Goal: Task Accomplishment & Management: Use online tool/utility

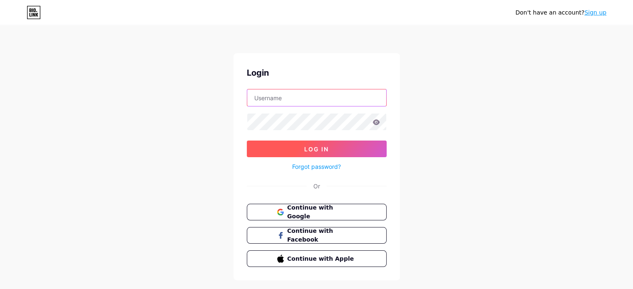
type input "[EMAIL_ADDRESS][DOMAIN_NAME]"
click at [339, 149] on button "Log In" at bounding box center [317, 149] width 140 height 17
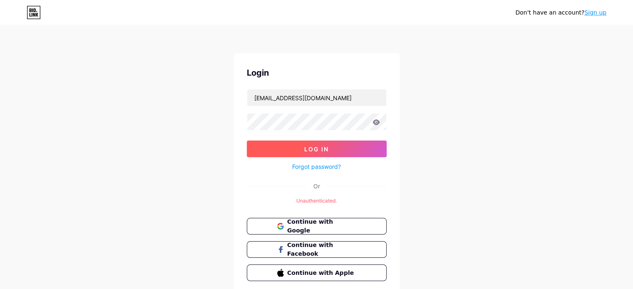
click at [339, 156] on button "Log In" at bounding box center [317, 149] width 140 height 17
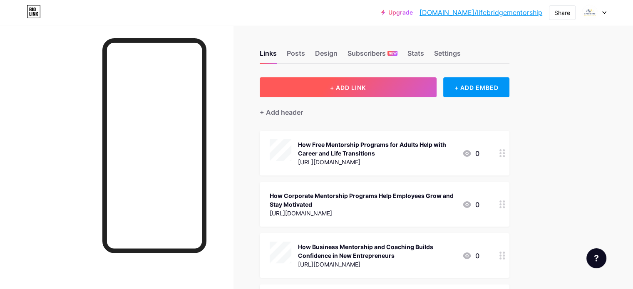
click at [366, 84] on span "+ ADD LINK" at bounding box center [348, 87] width 36 height 7
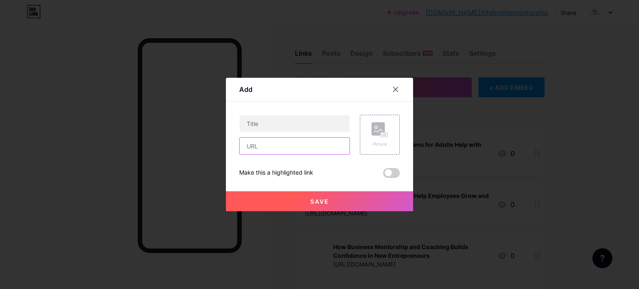
click at [271, 148] on input "text" at bounding box center [295, 146] width 110 height 17
paste input "[URL][DOMAIN_NAME]"
type input "[URL][DOMAIN_NAME]"
click at [381, 136] on rect at bounding box center [384, 135] width 7 height 5
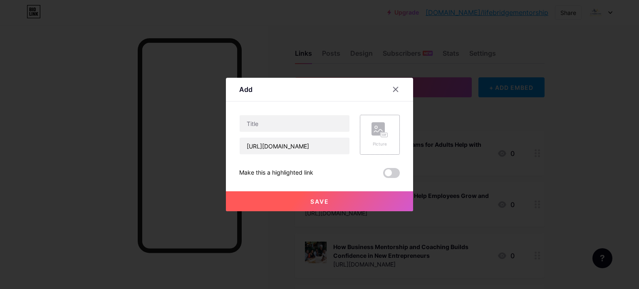
scroll to position [0, 0]
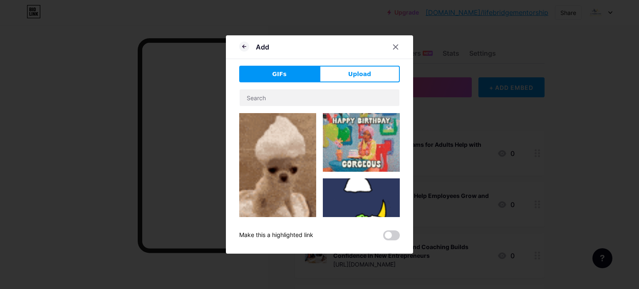
click at [239, 45] on icon at bounding box center [244, 47] width 10 height 10
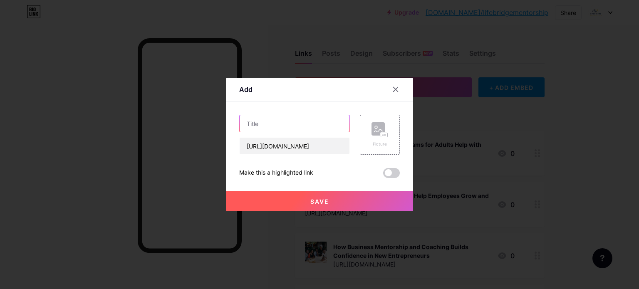
click at [288, 126] on input "text" at bounding box center [295, 123] width 110 height 17
paste input "The Benefits of Joining a Free Mentorship Program as an Adult Learner"
type input "The Benefits of Joining a Free Mentorship Program as an Adult Learner"
click at [348, 207] on button "Save" at bounding box center [319, 201] width 187 height 20
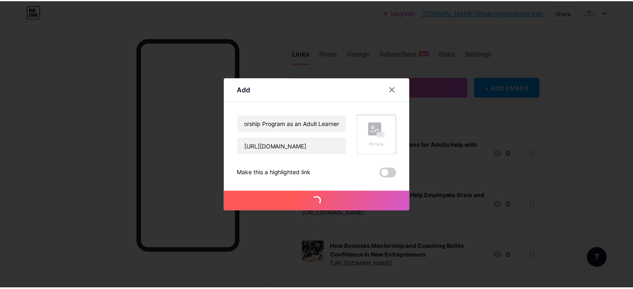
scroll to position [0, 0]
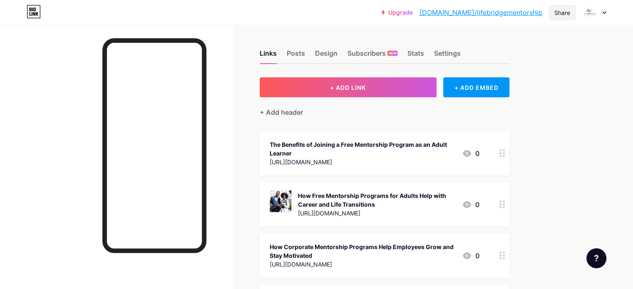
click at [557, 11] on div "Share" at bounding box center [562, 12] width 16 height 9
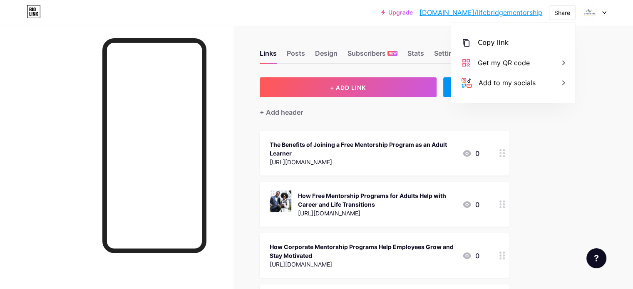
drag, startPoint x: 499, startPoint y: 44, endPoint x: 444, endPoint y: 40, distance: 55.5
click at [499, 44] on div "Copy link" at bounding box center [492, 43] width 31 height 10
